Goal: Task Accomplishment & Management: Use online tool/utility

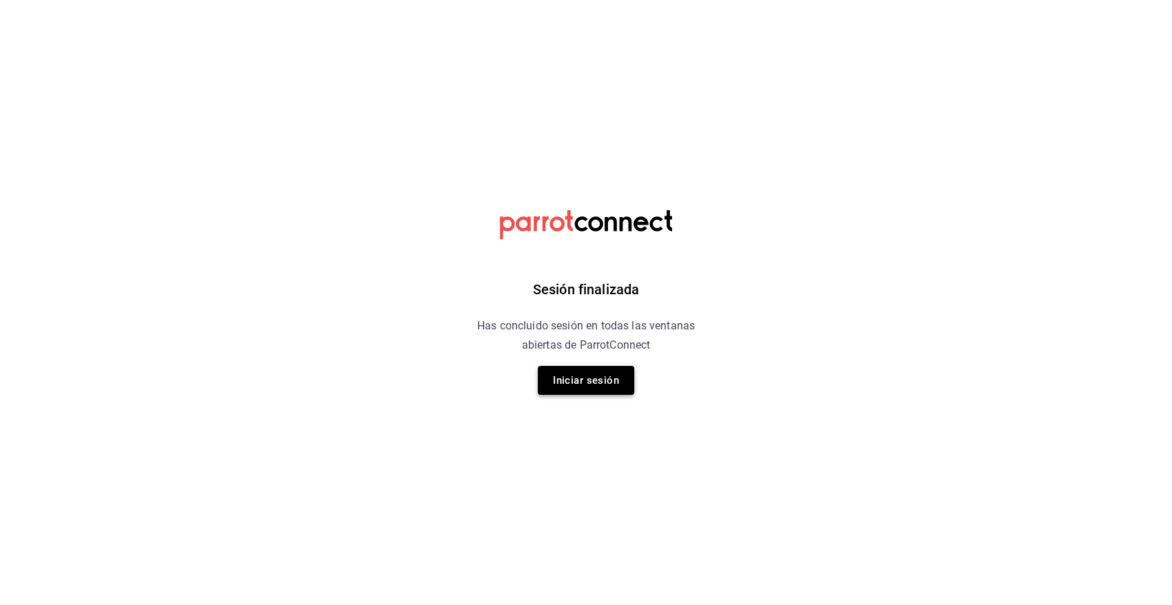
click at [583, 384] on button "Iniciar sesión" at bounding box center [586, 380] width 96 height 29
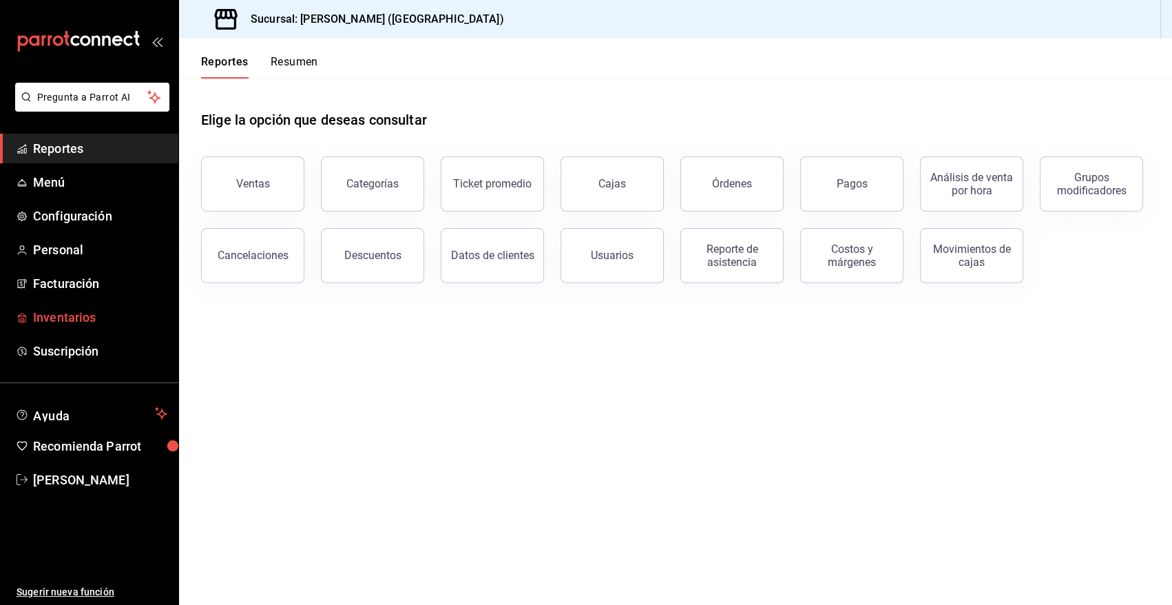
click at [82, 314] on span "Inventarios" at bounding box center [100, 317] width 134 height 19
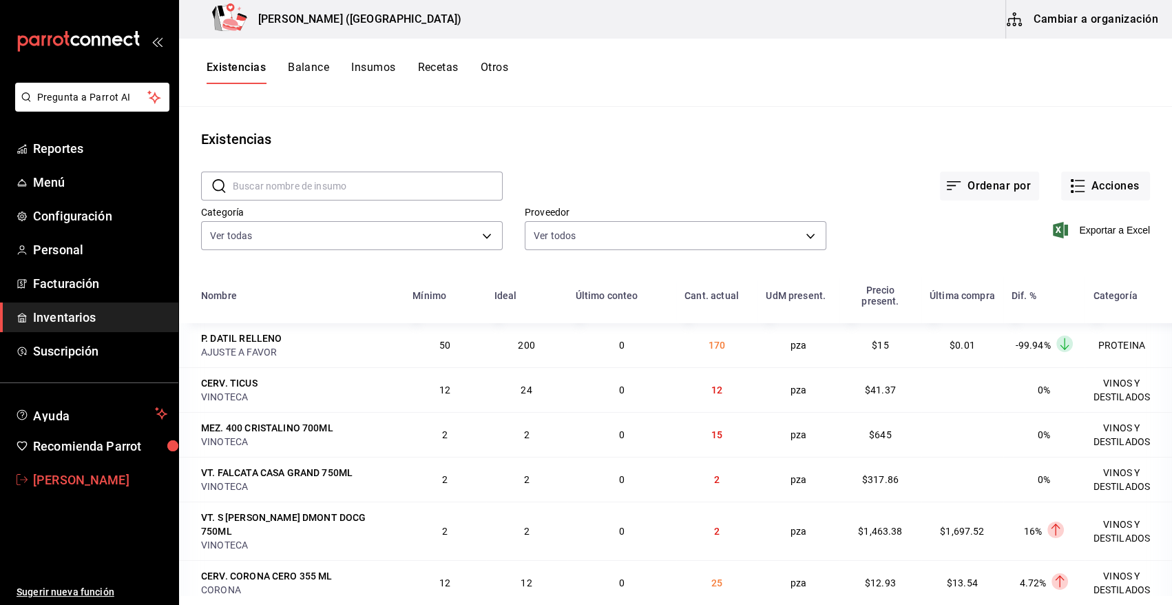
click at [109, 484] on span "Heriberto Madalena" at bounding box center [100, 479] width 134 height 19
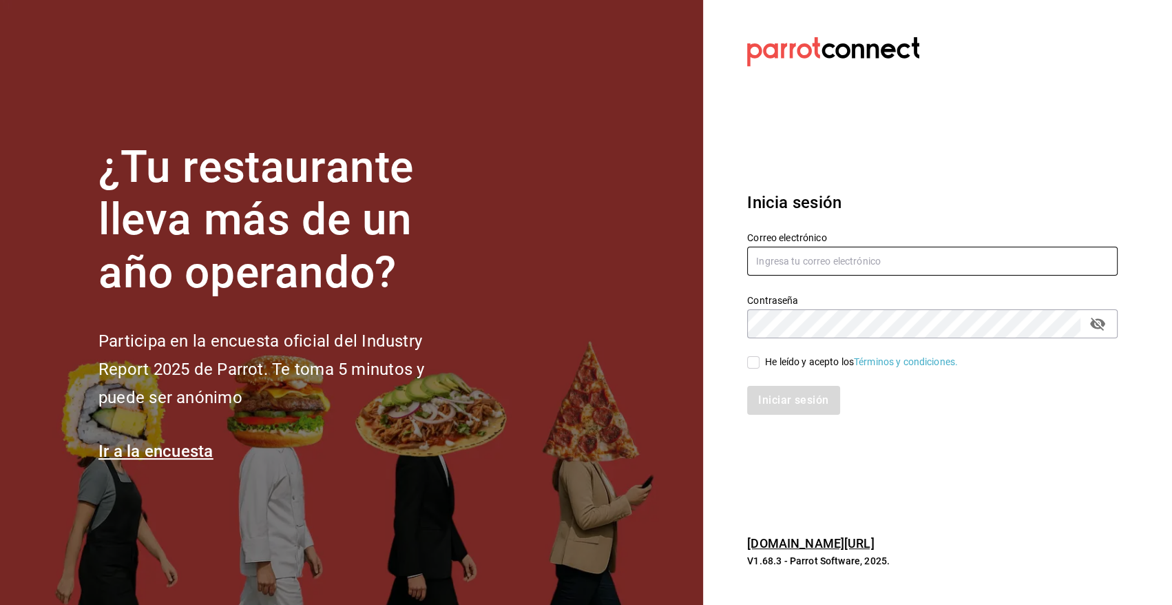
type input "heriberto_17mc@hotmail.com"
type input "angy.rpp@gmail.com"
click at [753, 365] on input "He leído y acepto los Términos y condiciones." at bounding box center [753, 362] width 12 height 12
checkbox input "true"
click at [811, 398] on button "Iniciar sesión" at bounding box center [794, 400] width 94 height 29
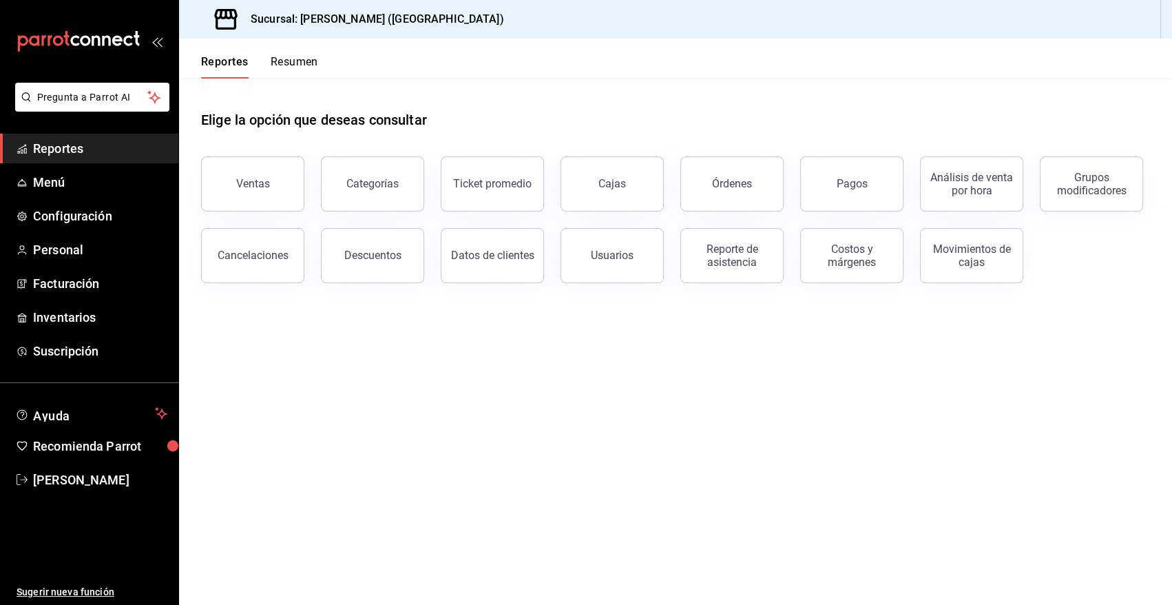
click at [72, 150] on span "Reportes" at bounding box center [100, 148] width 134 height 19
click at [251, 192] on button "Ventas" at bounding box center [252, 183] width 103 height 55
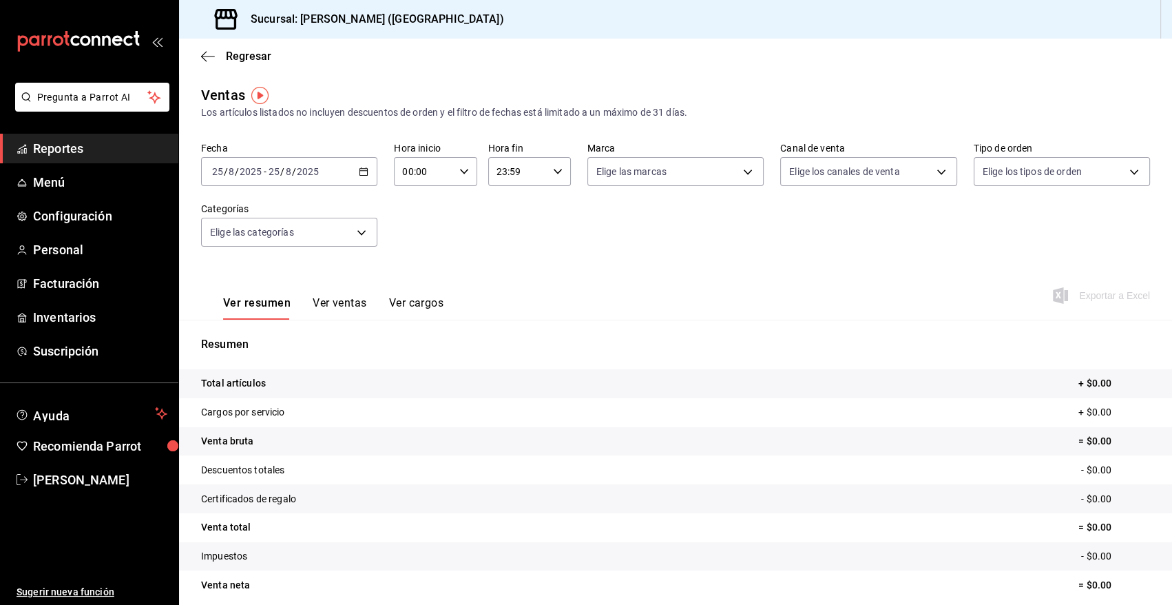
click at [362, 175] on \(Stroke\) "button" at bounding box center [364, 172] width 8 height 8
click at [362, 167] on icon "button" at bounding box center [364, 172] width 10 height 10
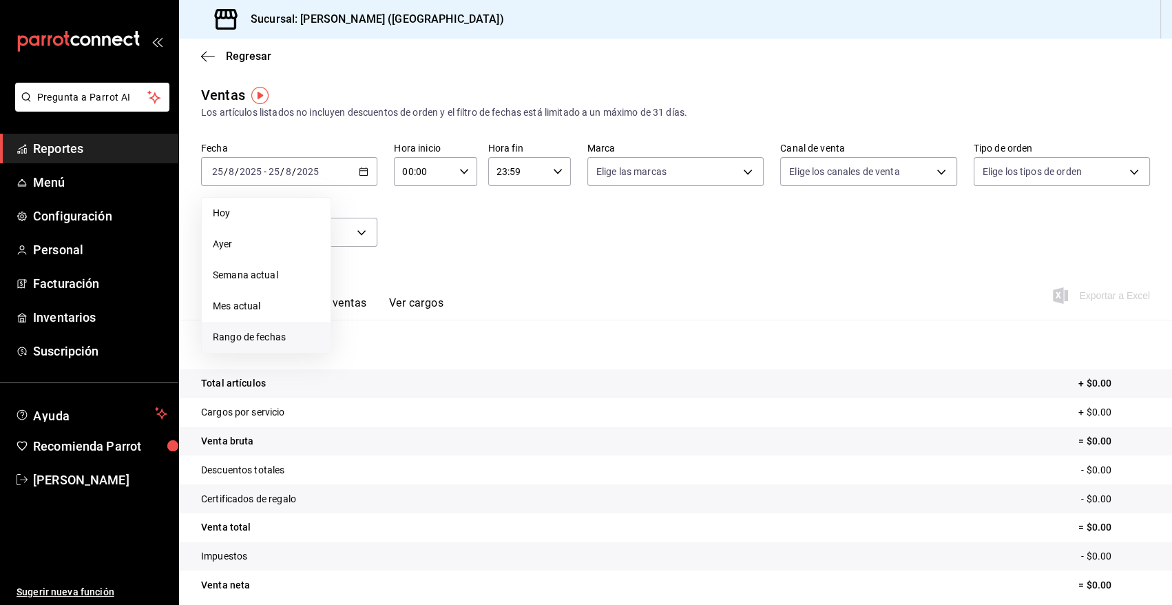
click at [257, 339] on span "Rango de fechas" at bounding box center [266, 337] width 107 height 14
click at [364, 355] on abbr "18" at bounding box center [359, 354] width 9 height 10
click at [360, 384] on abbr "25" at bounding box center [359, 385] width 9 height 10
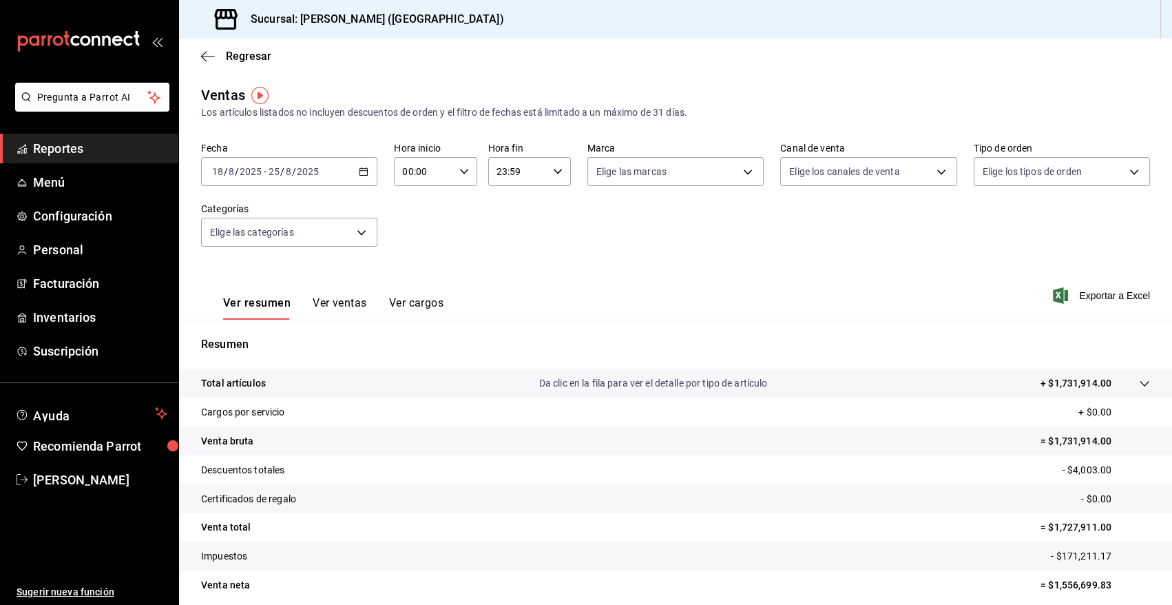
click at [460, 174] on icon "button" at bounding box center [464, 172] width 10 height 10
click at [419, 262] on span "10" at bounding box center [413, 256] width 19 height 11
type input "10:00"
click at [552, 171] on div at bounding box center [586, 302] width 1172 height 605
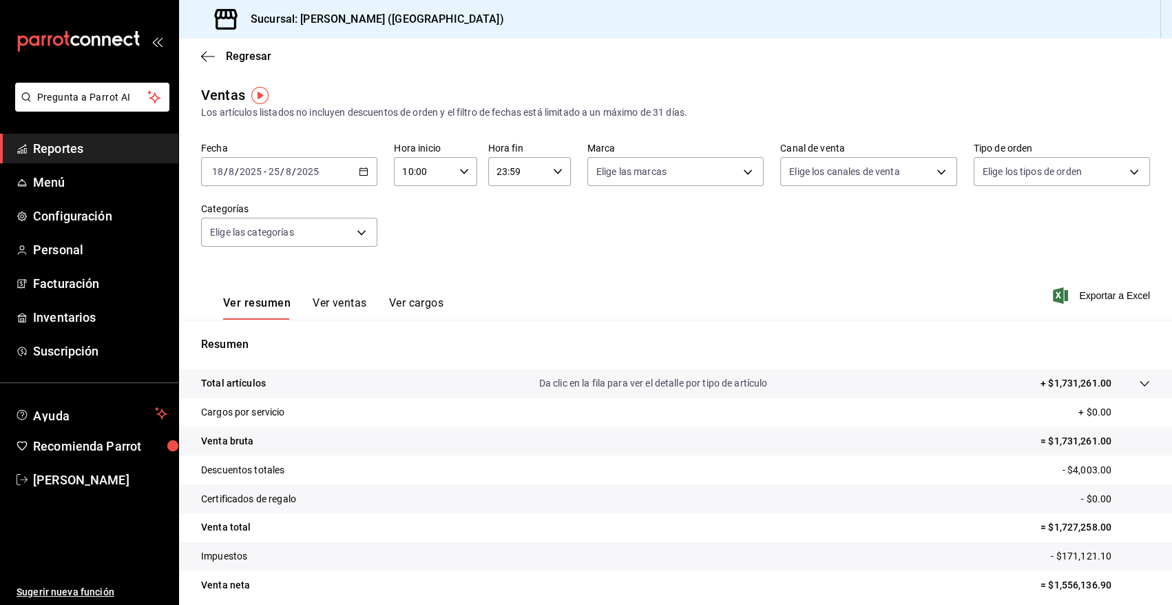
click at [553, 169] on icon "button" at bounding box center [558, 172] width 10 height 10
click at [506, 282] on span "03" at bounding box center [505, 278] width 19 height 11
type input "03:59"
click at [355, 231] on div at bounding box center [586, 302] width 1172 height 605
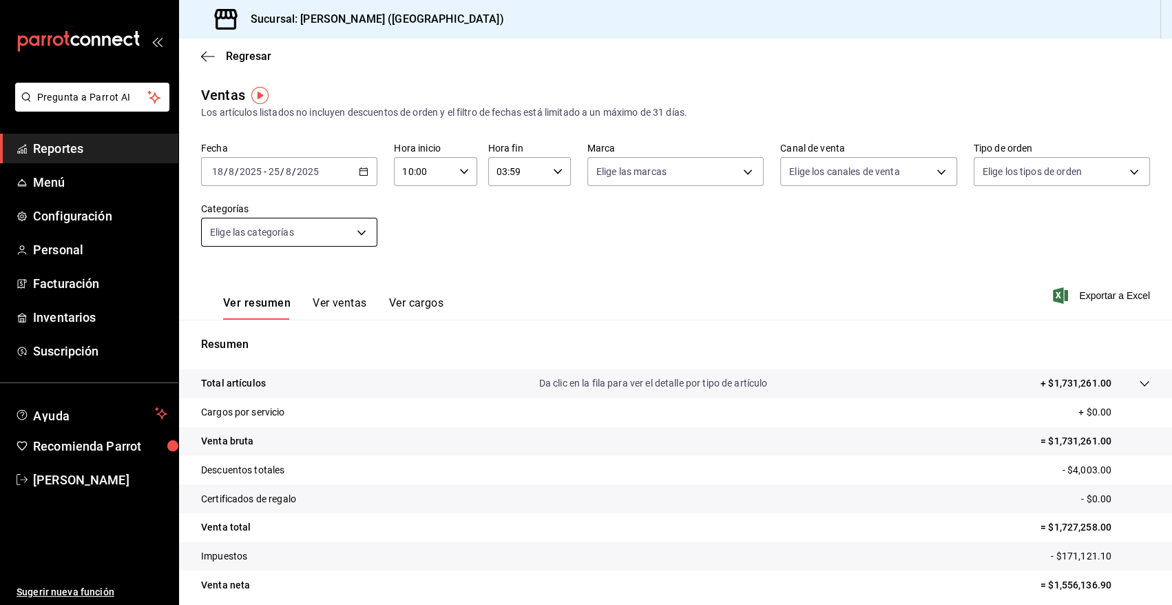
click at [355, 231] on body "Pregunta a Parrot AI Reportes Menú Configuración Personal Facturación Inventari…" at bounding box center [586, 302] width 1172 height 605
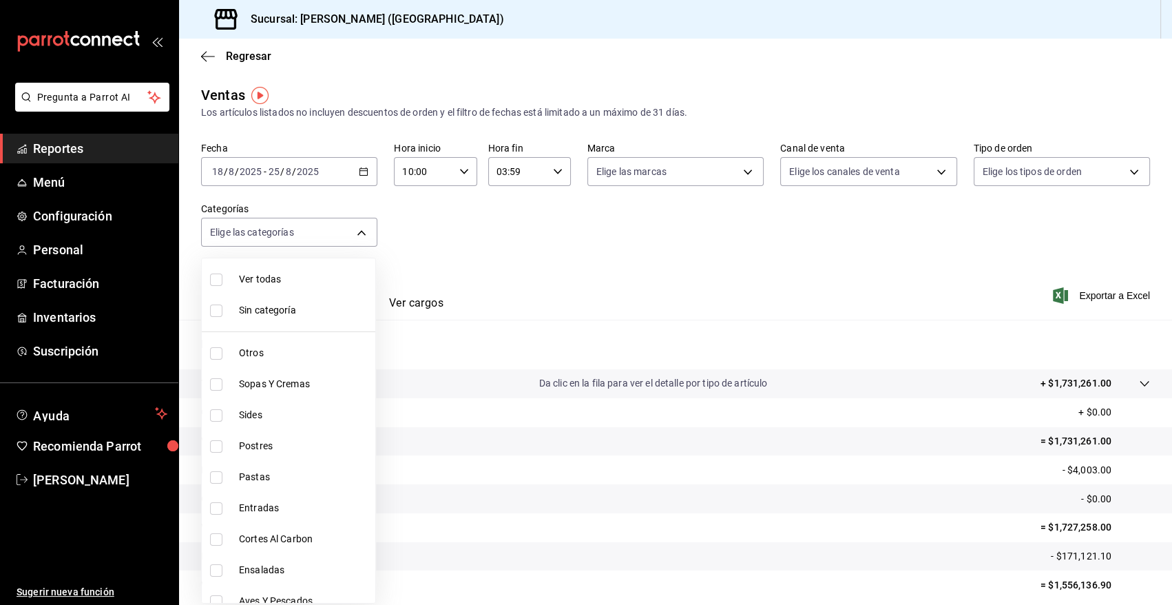
scroll to position [52, 0]
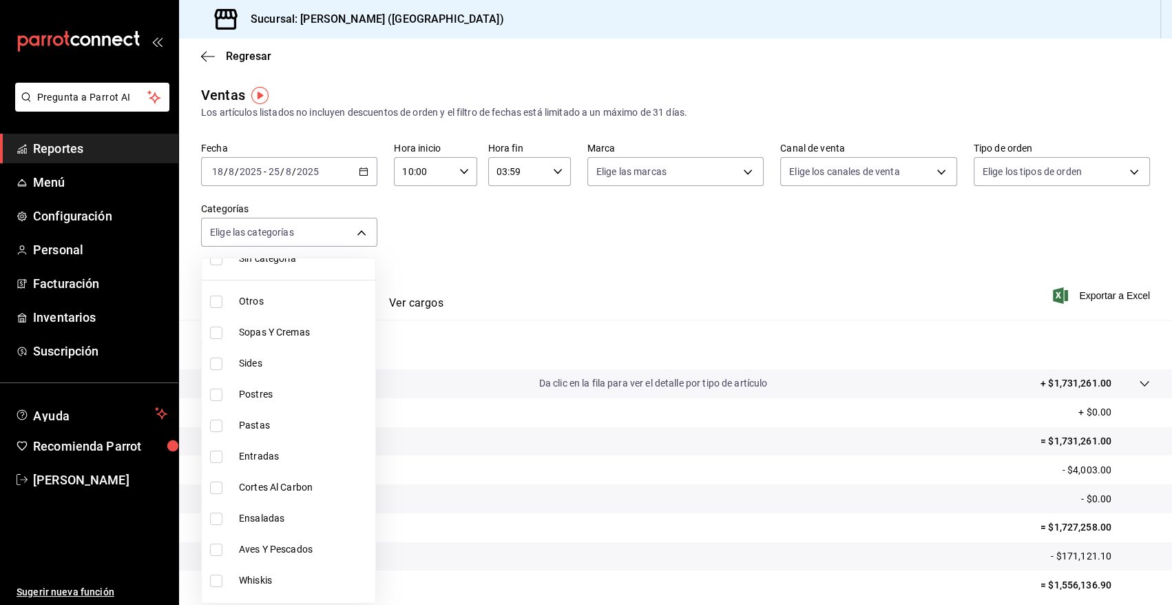
click at [215, 300] on input "checkbox" at bounding box center [216, 302] width 12 height 12
checkbox input "true"
type input "6b20b764-b508-441a-a765-8e38ab7d93aa"
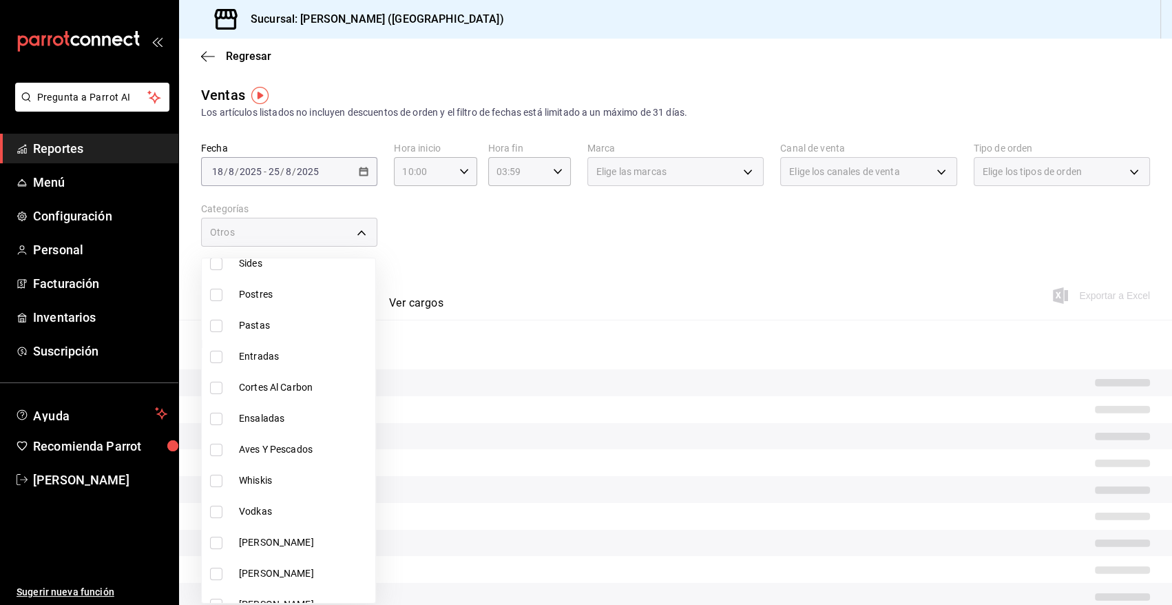
scroll to position [207, 0]
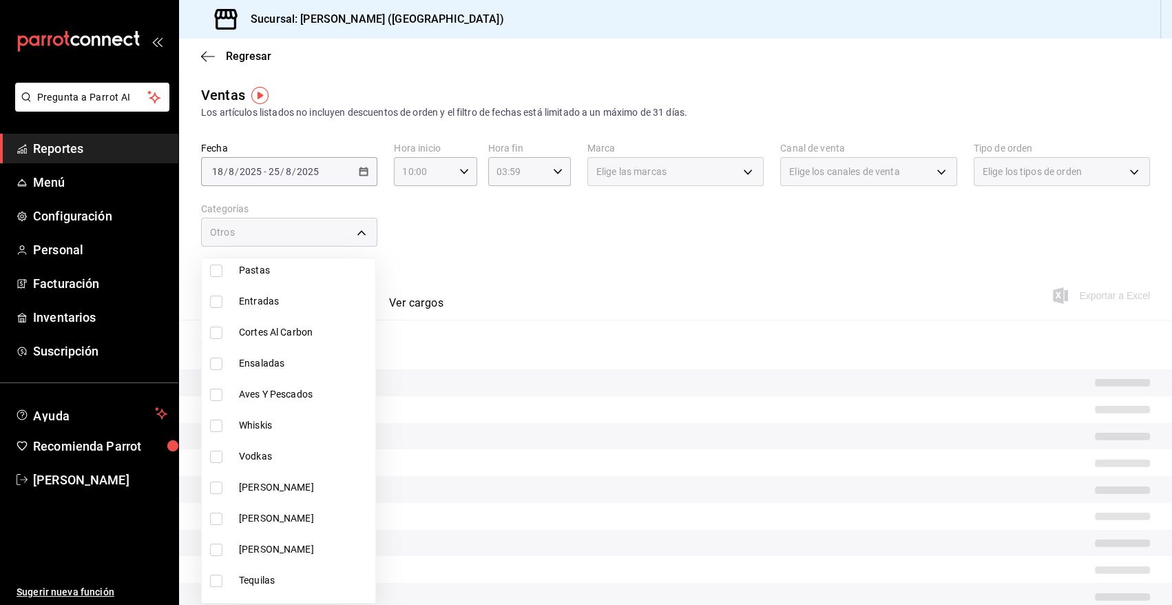
click at [218, 391] on input "checkbox" at bounding box center [216, 395] width 12 height 12
checkbox input "true"
type input "6b20b764-b508-441a-a765-8e38ab7d93aa,f3717818-0c91-4f3c-8b6b-0430741edec3"
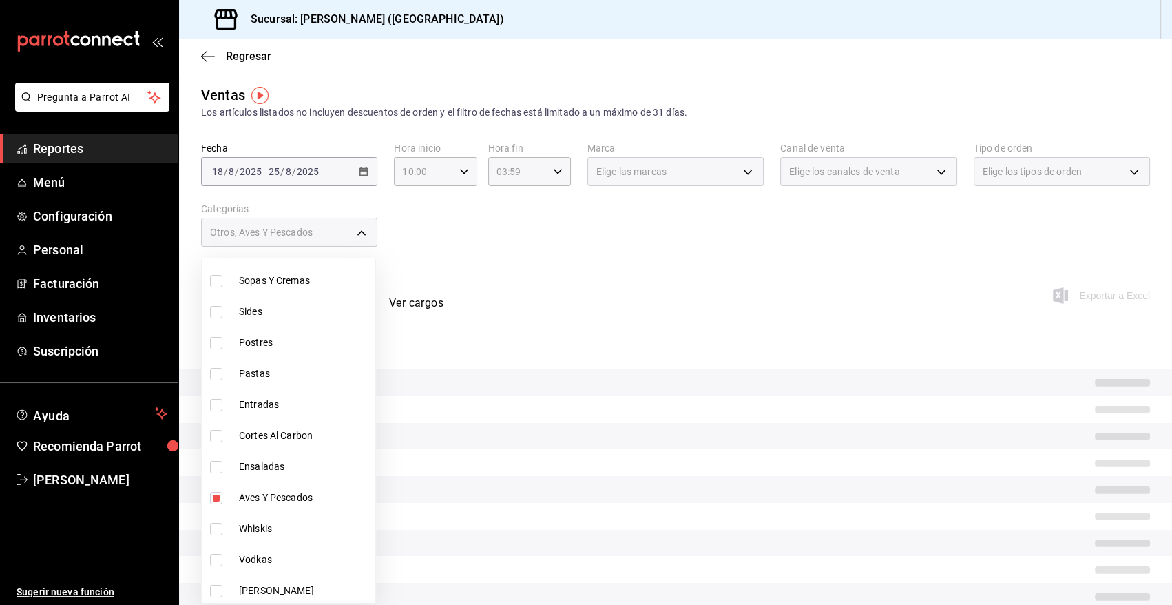
scroll to position [103, 0]
click at [211, 470] on input "checkbox" at bounding box center [216, 467] width 12 height 12
checkbox input "true"
type input "6b20b764-b508-441a-a765-8e38ab7d93aa,f3717818-0c91-4f3c-8b6b-0430741edec3,42eee…"
click at [214, 435] on input "checkbox" at bounding box center [216, 436] width 12 height 12
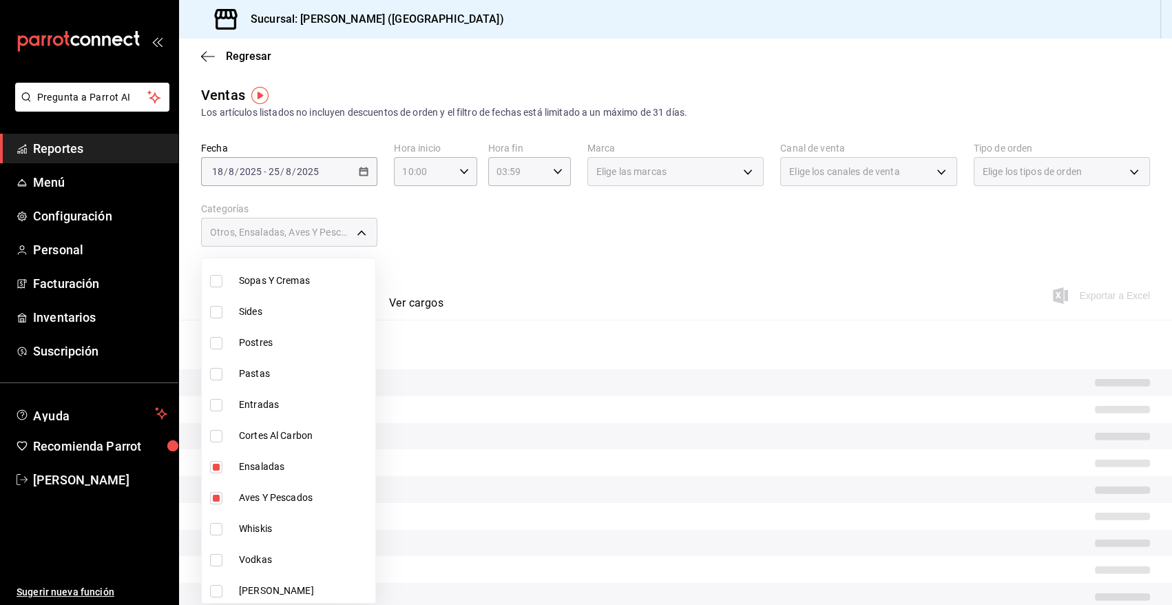
checkbox input "true"
type input "6b20b764-b508-441a-a765-8e38ab7d93aa,f3717818-0c91-4f3c-8b6b-0430741edec3,42eee…"
click at [220, 406] on input "checkbox" at bounding box center [216, 405] width 12 height 12
checkbox input "true"
type input "6b20b764-b508-441a-a765-8e38ab7d93aa,f3717818-0c91-4f3c-8b6b-0430741edec3,42eee…"
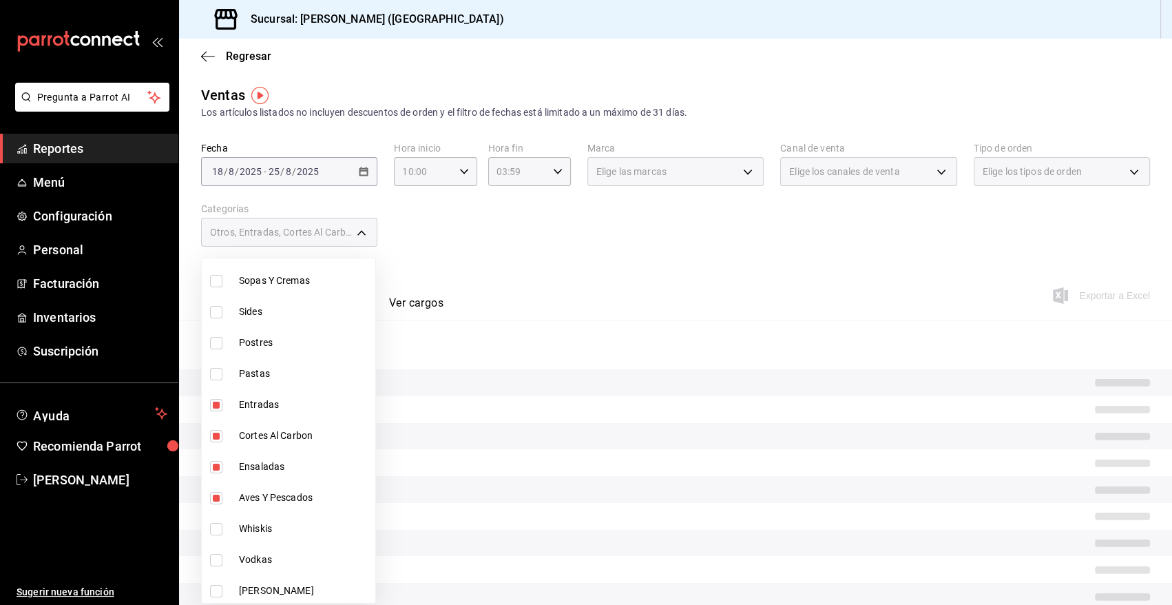
click at [217, 371] on input "checkbox" at bounding box center [216, 374] width 12 height 12
checkbox input "true"
type input "6b20b764-b508-441a-a765-8e38ab7d93aa,f3717818-0c91-4f3c-8b6b-0430741edec3,42eee…"
click at [212, 340] on input "checkbox" at bounding box center [216, 343] width 12 height 12
checkbox input "true"
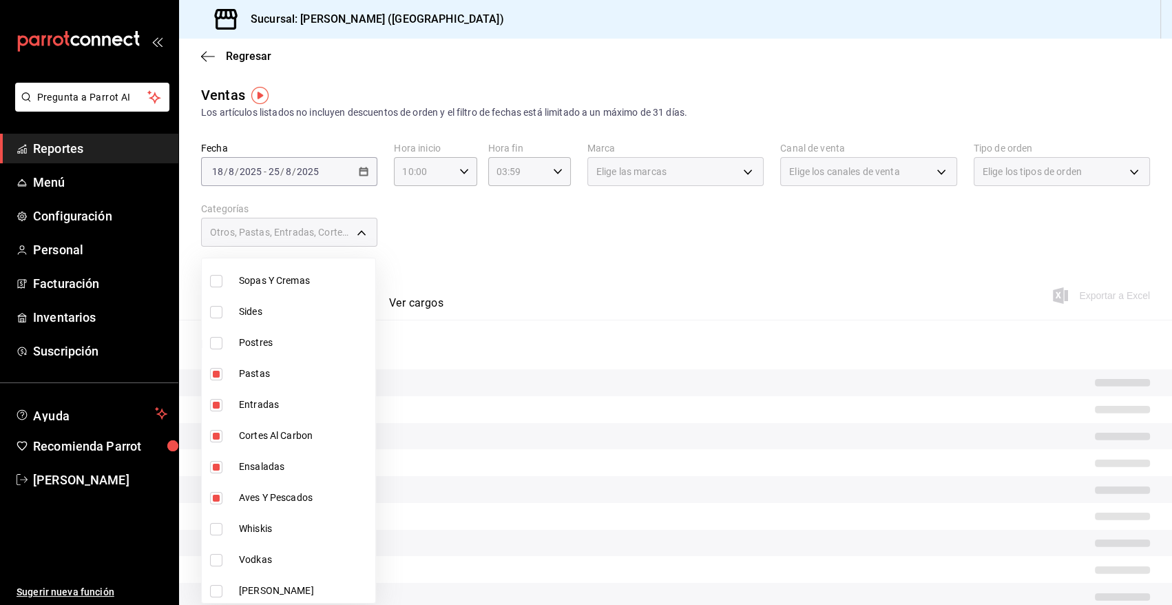
type input "6b20b764-b508-441a-a765-8e38ab7d93aa,f3717818-0c91-4f3c-8b6b-0430741edec3,42eee…"
click at [214, 311] on input "checkbox" at bounding box center [216, 312] width 12 height 12
checkbox input "true"
type input "6b20b764-b508-441a-a765-8e38ab7d93aa,f3717818-0c91-4f3c-8b6b-0430741edec3,42eee…"
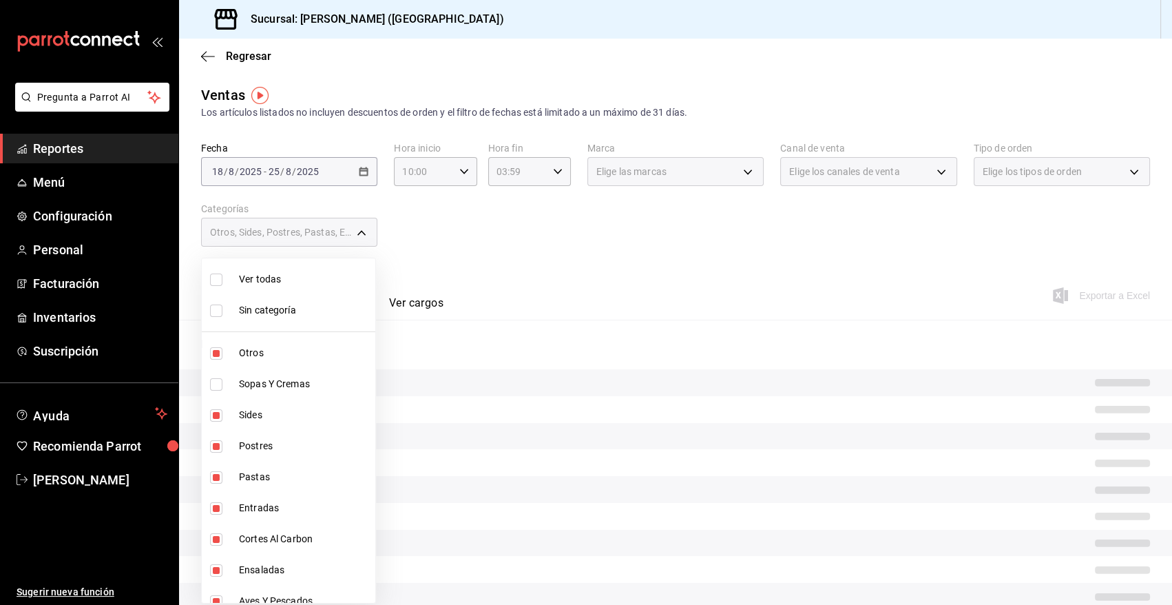
click at [216, 383] on input "checkbox" at bounding box center [216, 384] width 12 height 12
checkbox input "true"
type input "6b20b764-b508-441a-a765-8e38ab7d93aa,f3717818-0c91-4f3c-8b6b-0430741edec3,42eee…"
click at [551, 270] on div at bounding box center [586, 302] width 1172 height 605
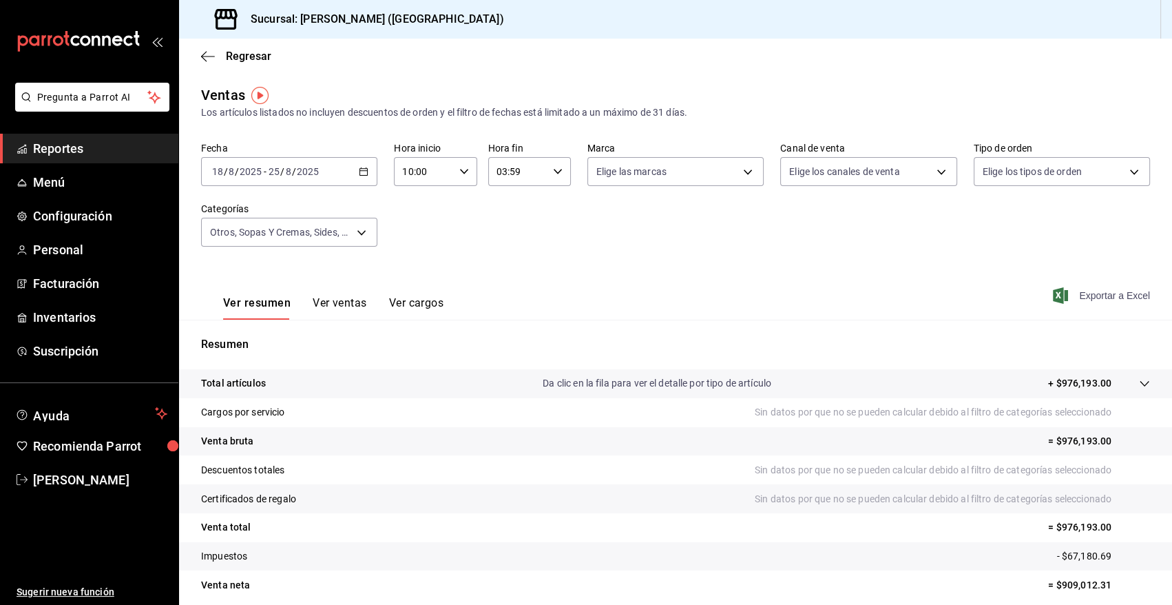
click at [1118, 291] on span "Exportar a Excel" at bounding box center [1103, 295] width 94 height 17
click at [79, 317] on span "Inventarios" at bounding box center [100, 317] width 134 height 19
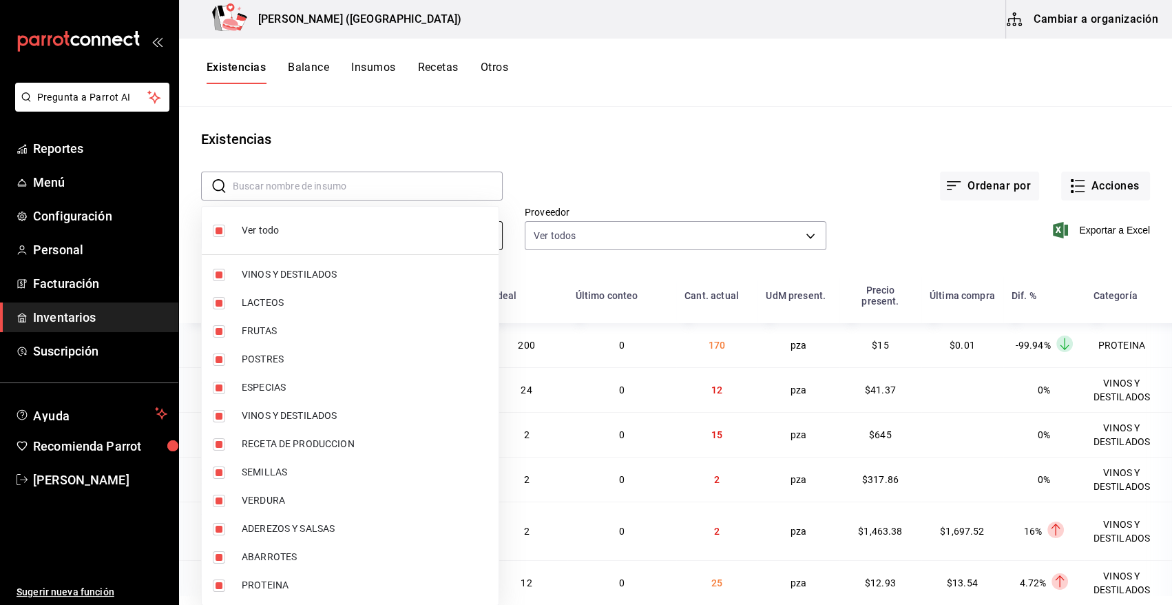
click at [476, 235] on body "Pregunta a Parrot AI Reportes Menú Configuración Personal Facturación Inventari…" at bounding box center [586, 297] width 1172 height 595
click at [261, 231] on span "Ver todo" at bounding box center [365, 230] width 246 height 14
checkbox input "false"
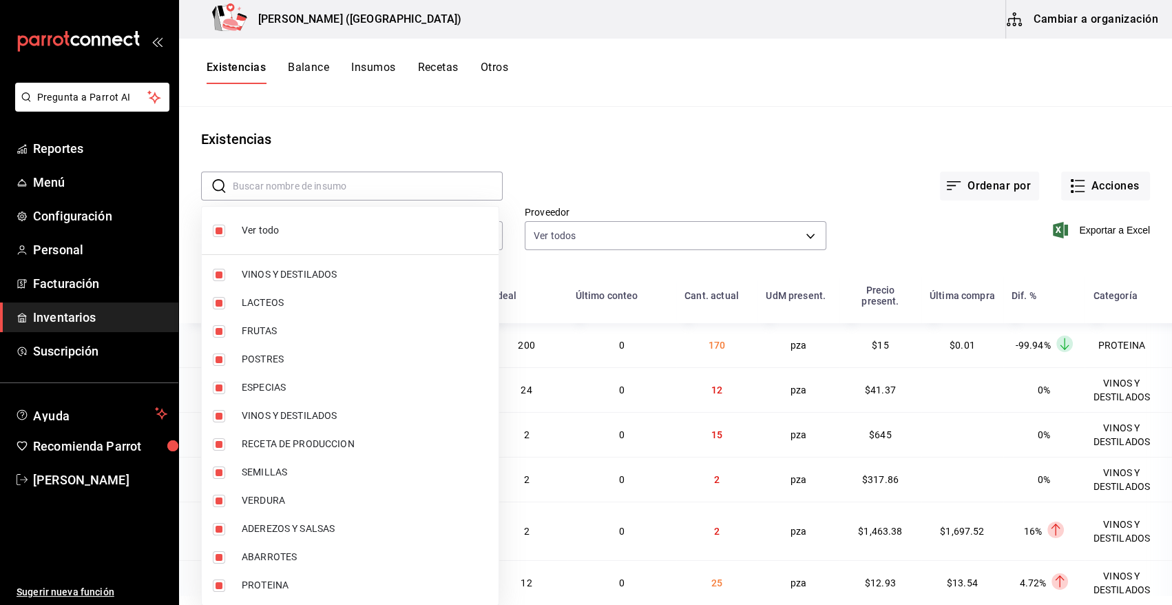
checkbox input "false"
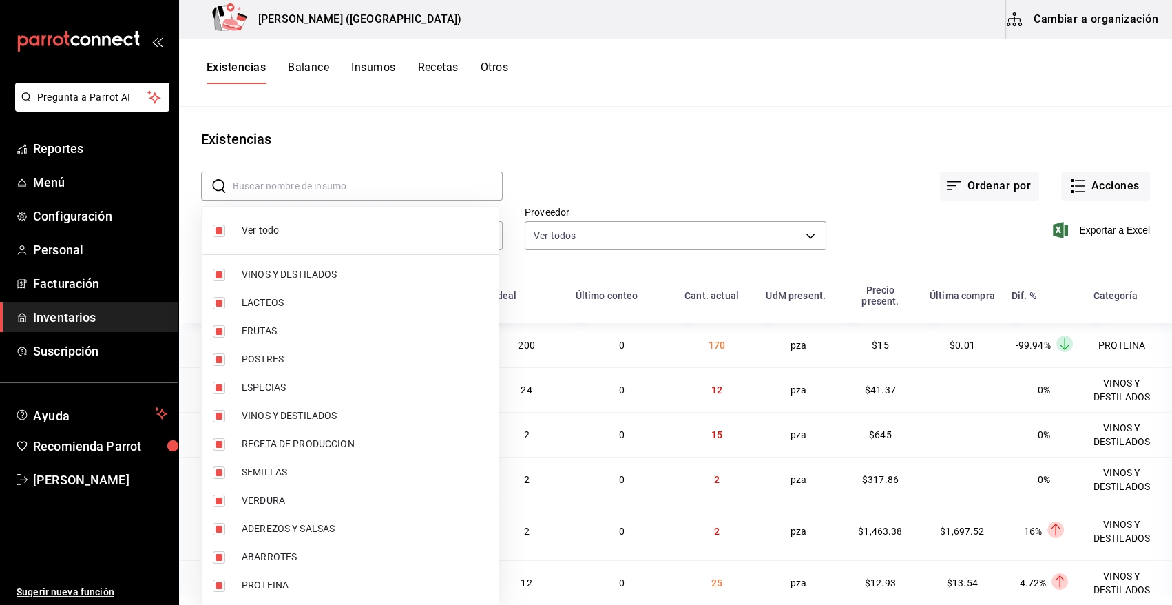
checkbox input "false"
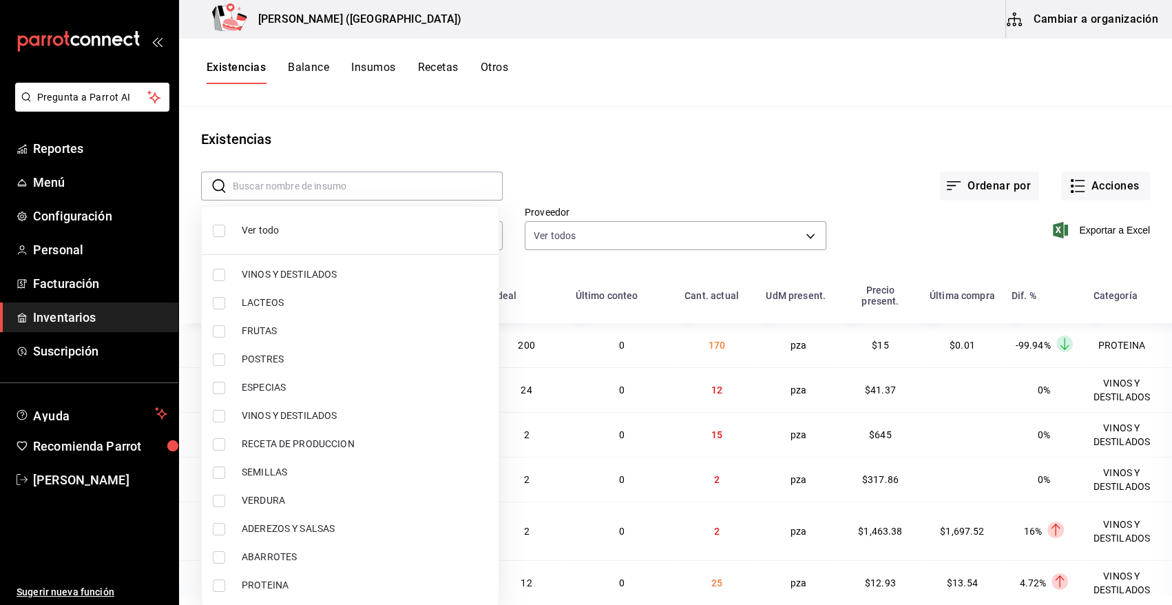
click at [281, 589] on span "PROTEINA" at bounding box center [365, 585] width 246 height 14
type input "3e90cef9-1dc9-474d-8316-d124f624c148"
checkbox input "true"
click at [269, 360] on span "POSTRES" at bounding box center [365, 359] width 246 height 14
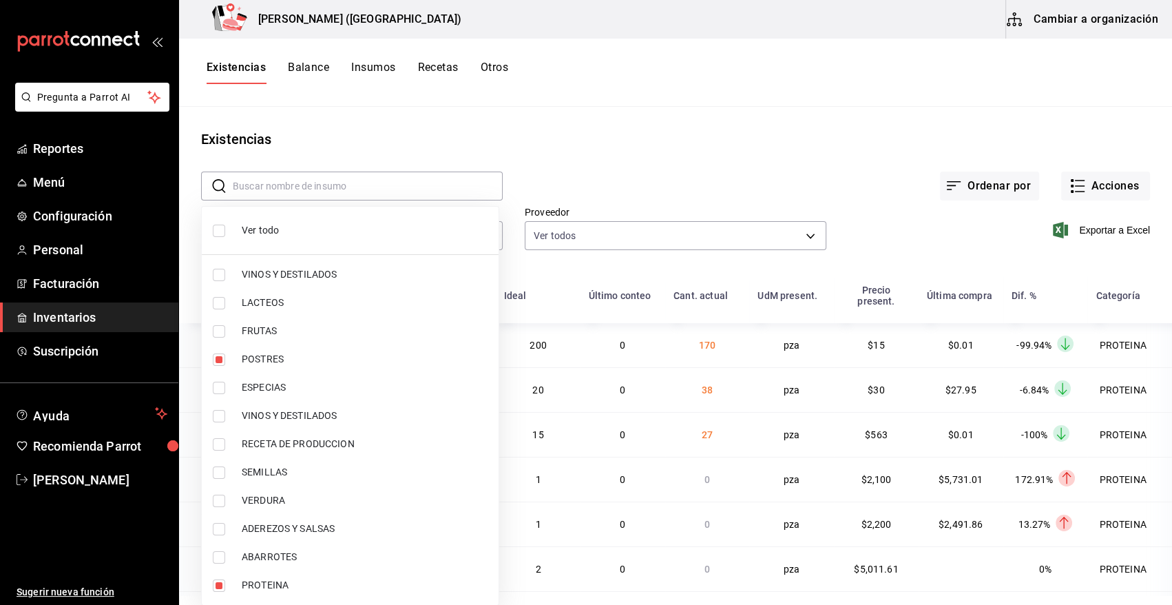
type input "3e90cef9-1dc9-474d-8316-d124f624c148,3d4d0859-5b71-4f5b-9840-44b415c02431"
click at [216, 358] on input "checkbox" at bounding box center [219, 359] width 12 height 12
checkbox input "false"
type input "3e90cef9-1dc9-474d-8316-d124f624c148"
click at [216, 358] on input "checkbox" at bounding box center [219, 359] width 12 height 12
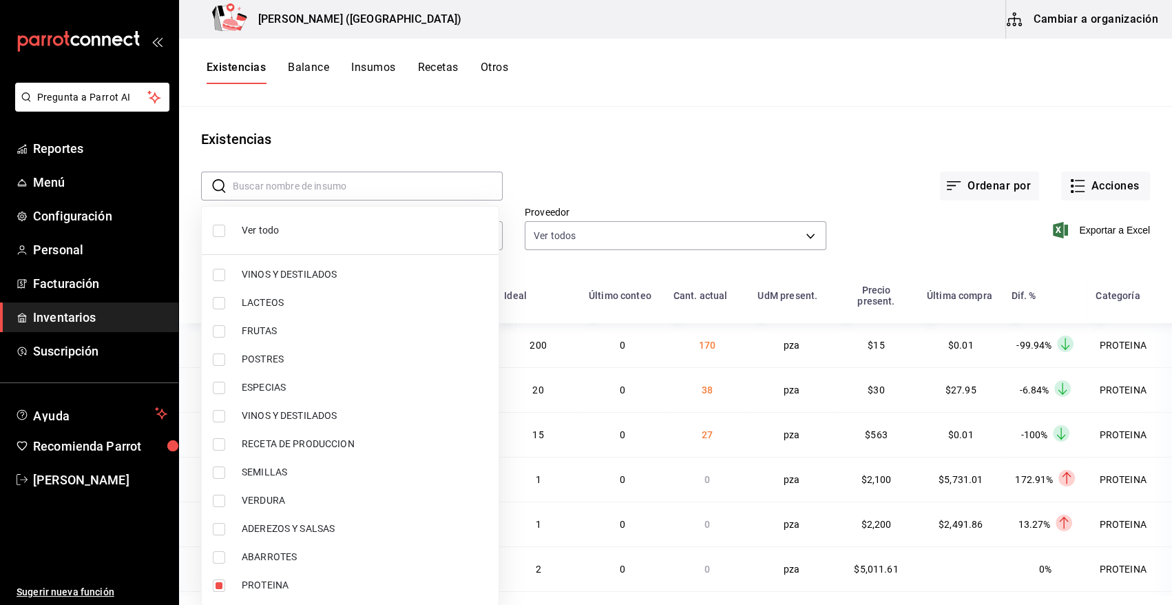
checkbox input "true"
type input "3e90cef9-1dc9-474d-8316-d124f624c148,3d4d0859-5b71-4f5b-9840-44b415c02431"
click at [1090, 189] on div at bounding box center [586, 302] width 1172 height 605
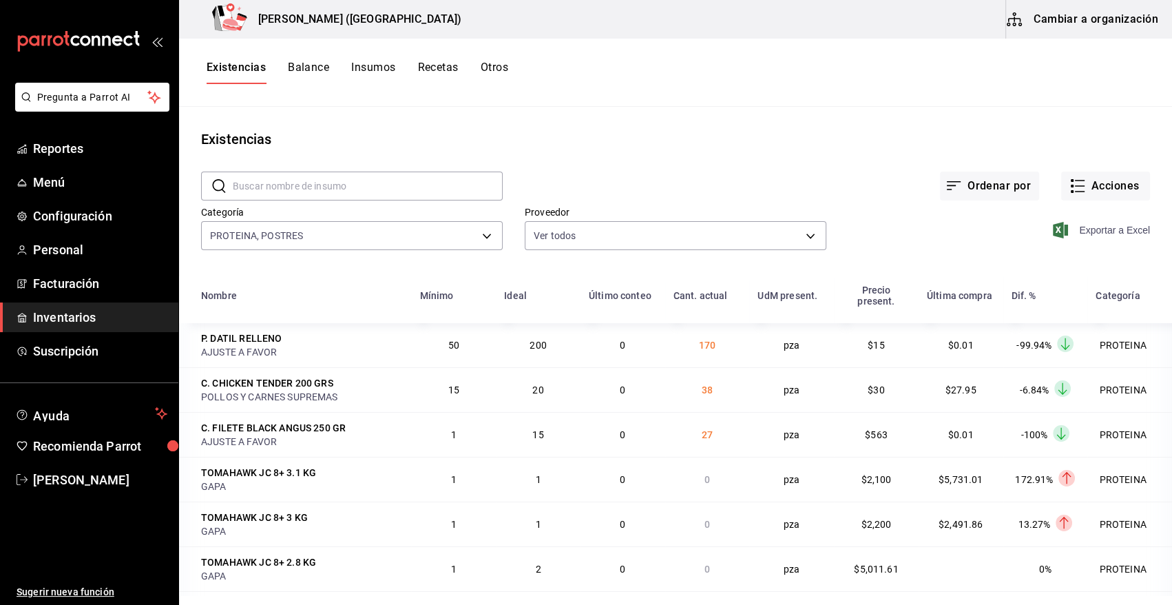
click at [1095, 227] on span "Exportar a Excel" at bounding box center [1103, 230] width 94 height 17
